Goal: Information Seeking & Learning: Learn about a topic

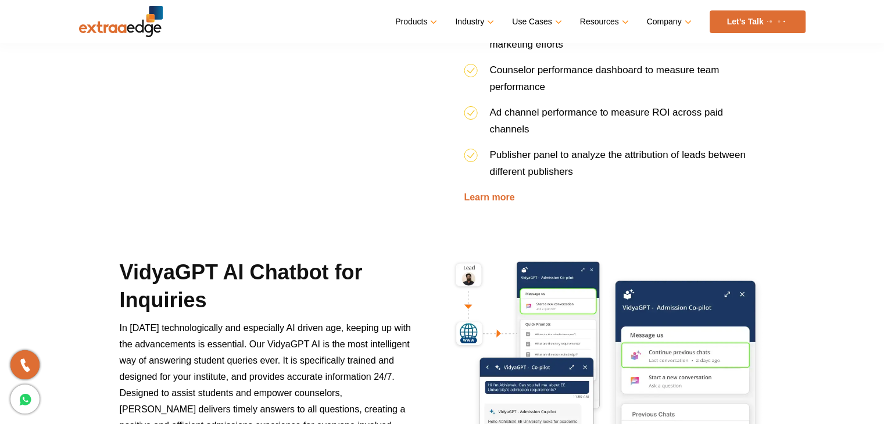
scroll to position [1782, 0]
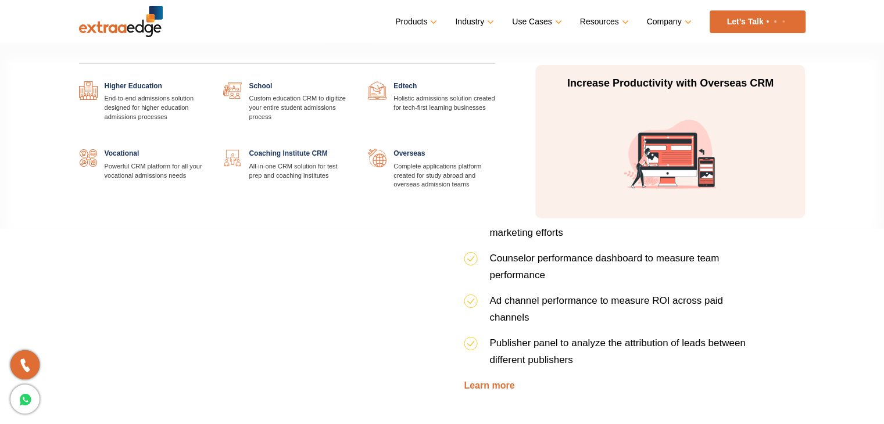
click at [206, 81] on link at bounding box center [206, 81] width 0 height 0
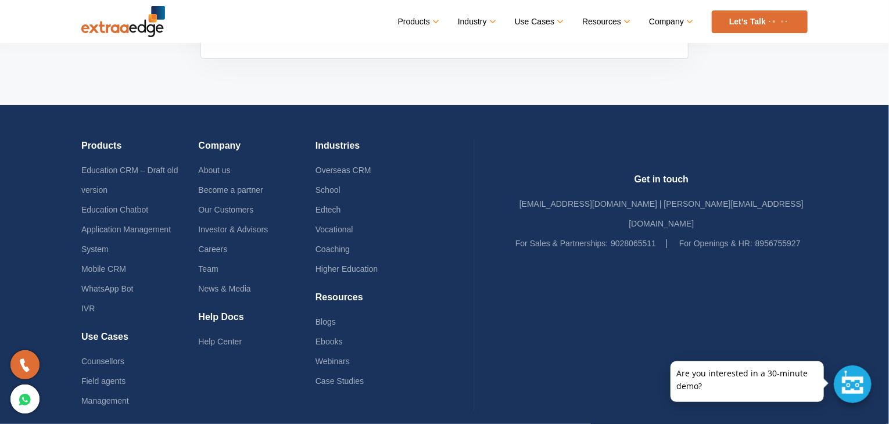
scroll to position [4000, 0]
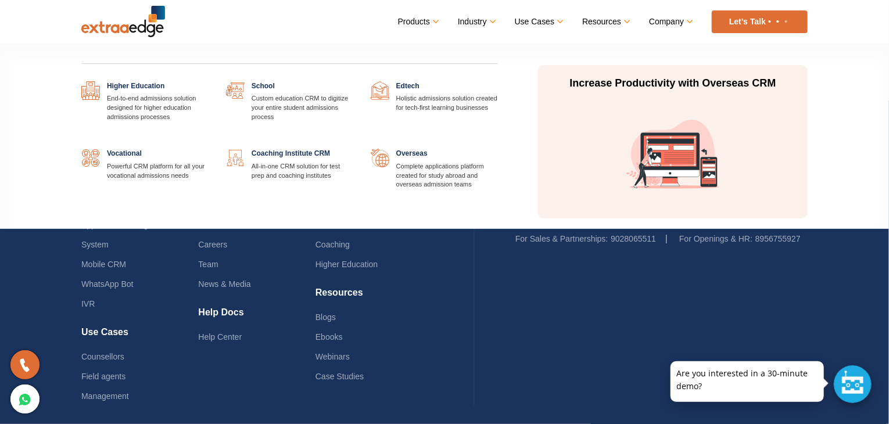
click at [209, 81] on link at bounding box center [209, 81] width 0 height 0
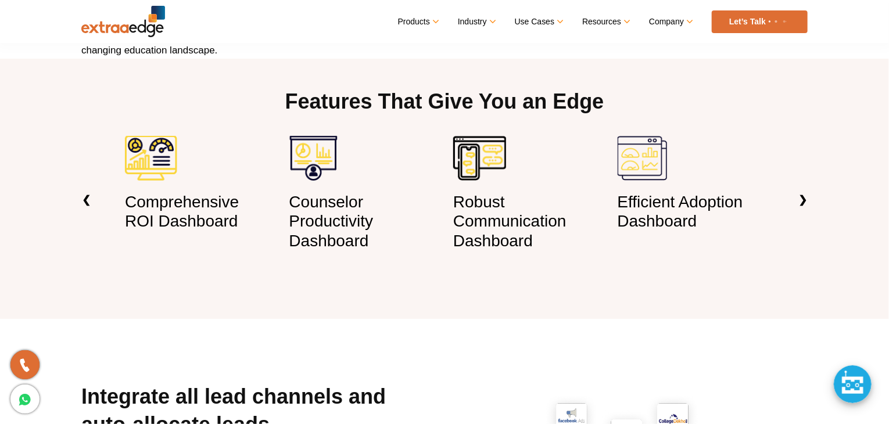
scroll to position [880, 0]
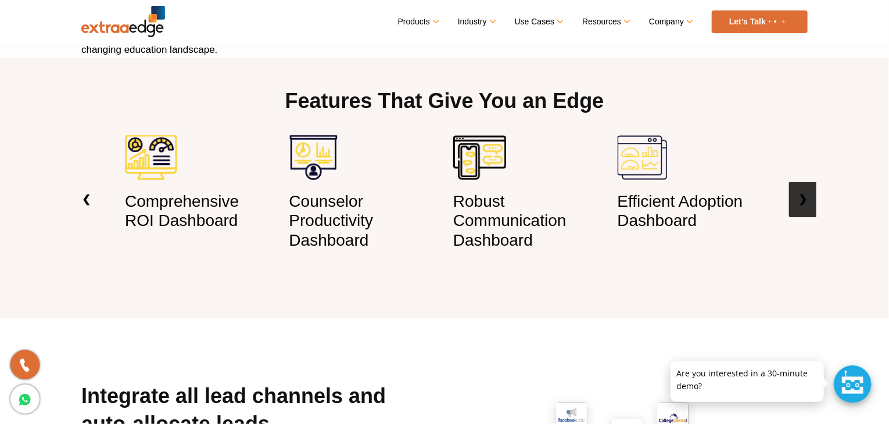
click at [806, 197] on link "❯" at bounding box center [802, 199] width 27 height 35
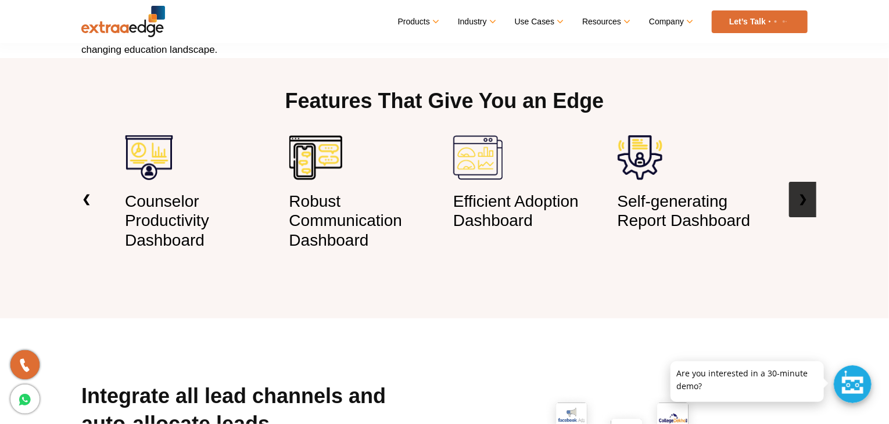
click at [806, 197] on link "❯" at bounding box center [802, 199] width 27 height 35
click at [793, 194] on link "❯" at bounding box center [802, 199] width 27 height 35
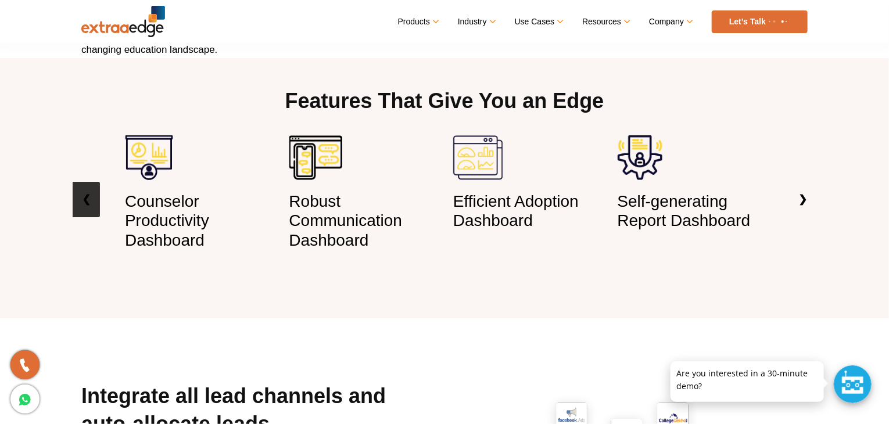
click at [81, 198] on link "❮" at bounding box center [86, 199] width 27 height 35
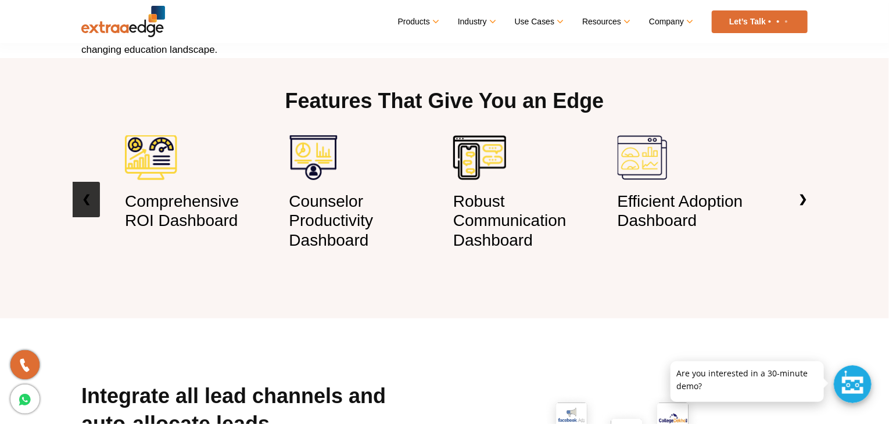
click at [81, 198] on link "❮" at bounding box center [86, 199] width 27 height 35
